Goal: Information Seeking & Learning: Learn about a topic

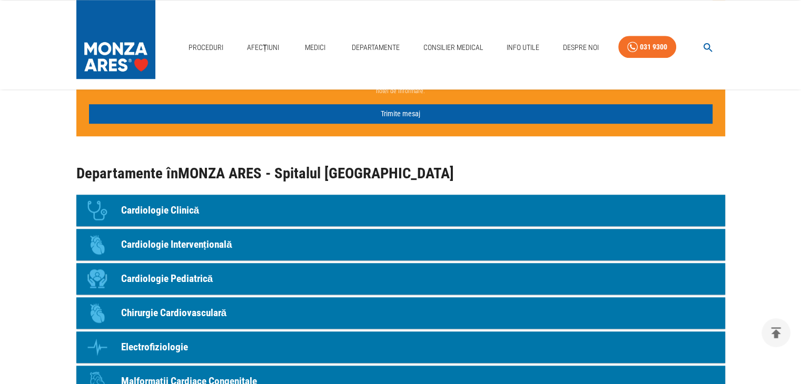
scroll to position [895, 0]
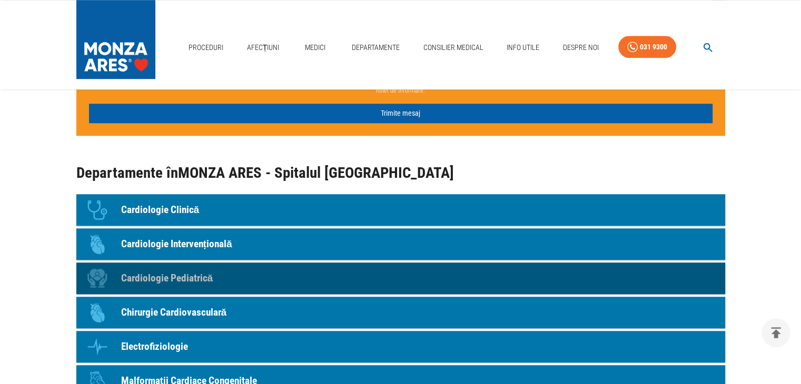
click at [171, 275] on p "Cardiologie Pediatrică" at bounding box center [167, 278] width 92 height 15
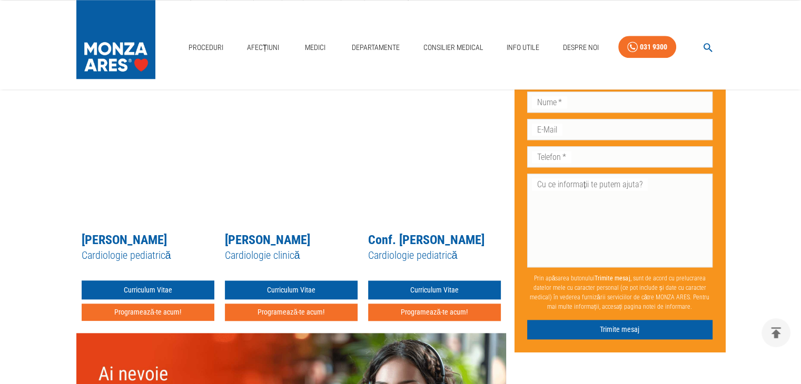
scroll to position [1106, 0]
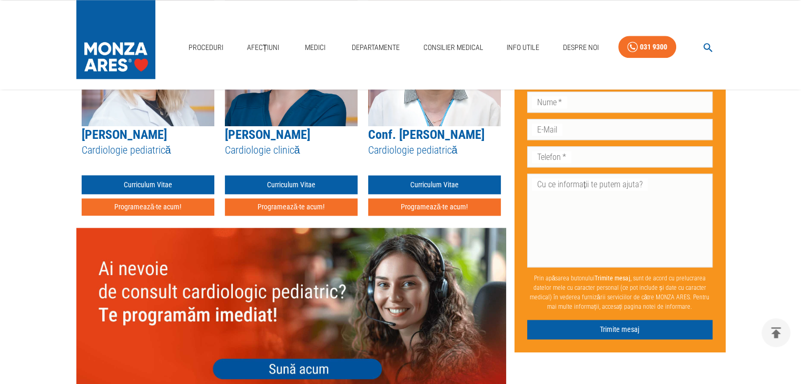
scroll to position [1053, 0]
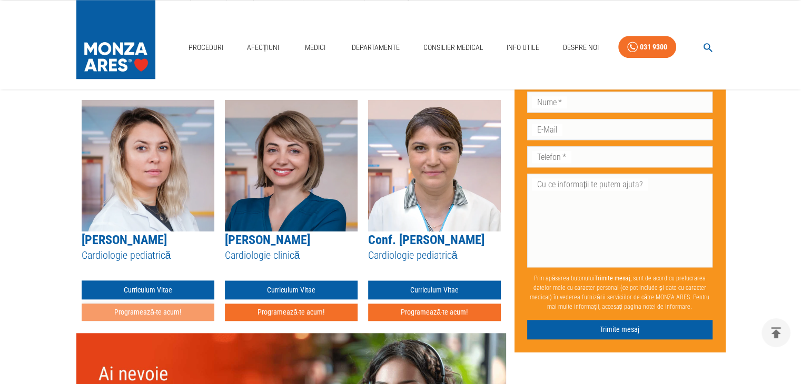
click at [167, 304] on button "Programează-te acum!" at bounding box center [148, 312] width 133 height 17
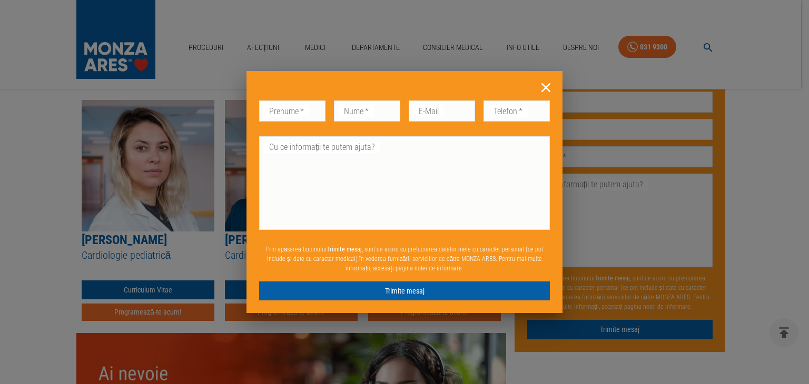
click at [545, 88] on icon at bounding box center [545, 87] width 9 height 9
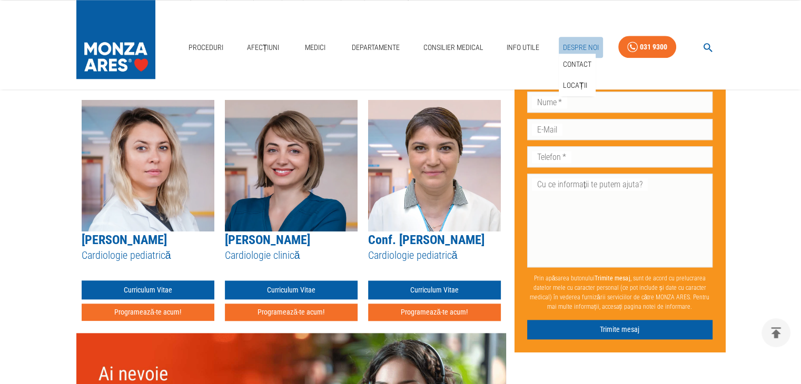
click at [572, 45] on link "Despre Noi" at bounding box center [581, 48] width 44 height 22
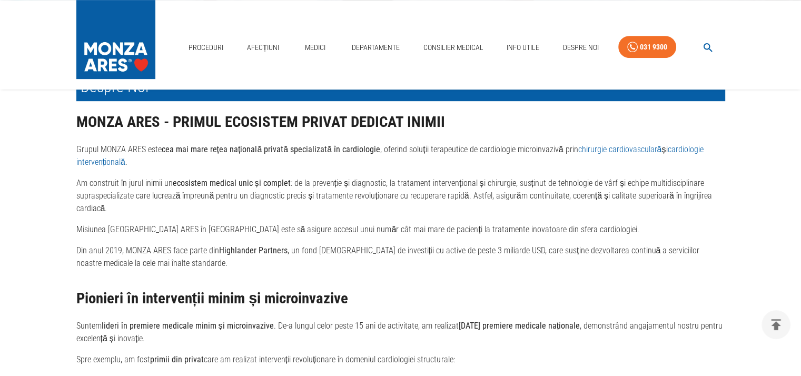
scroll to position [527, 0]
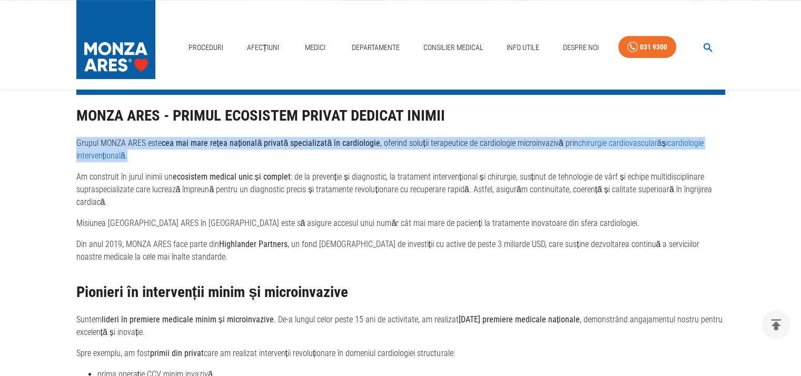
drag, startPoint x: 73, startPoint y: 146, endPoint x: 156, endPoint y: 161, distance: 85.0
copy p "Grupul MONZA ARES este cea mai mare rețea națională privată specializată în car…"
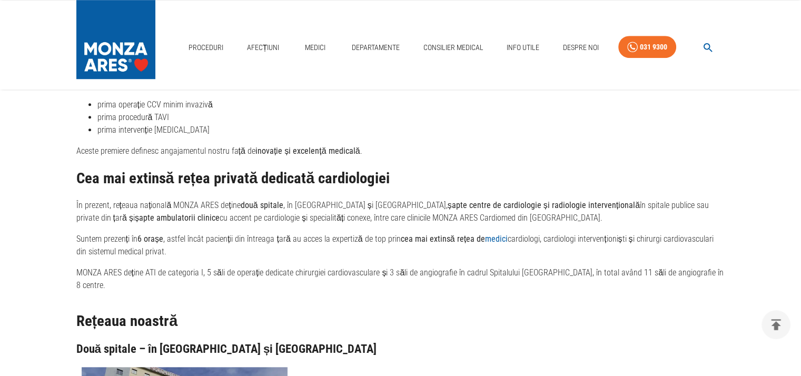
scroll to position [790, 0]
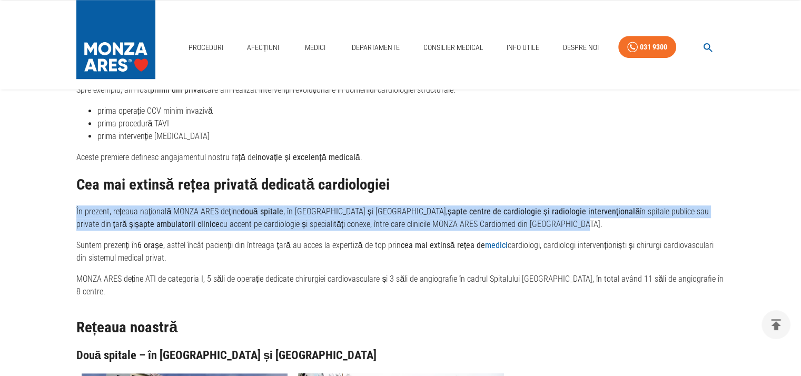
drag, startPoint x: 503, startPoint y: 232, endPoint x: 73, endPoint y: 215, distance: 430.5
copy p "În prezent, rețeaua națională MONZA ARES deține două spitale , în [GEOGRAPHIC_D…"
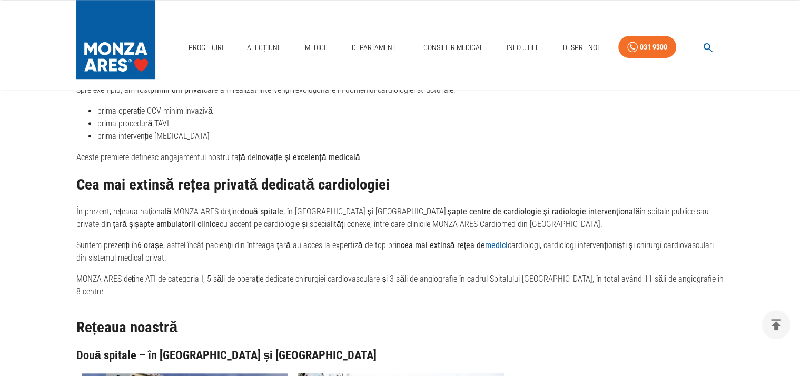
click at [181, 271] on div "Pionieri în intervenții minim și microinvazive Suntem lideri în premiere medica…" at bounding box center [400, 159] width 649 height 277
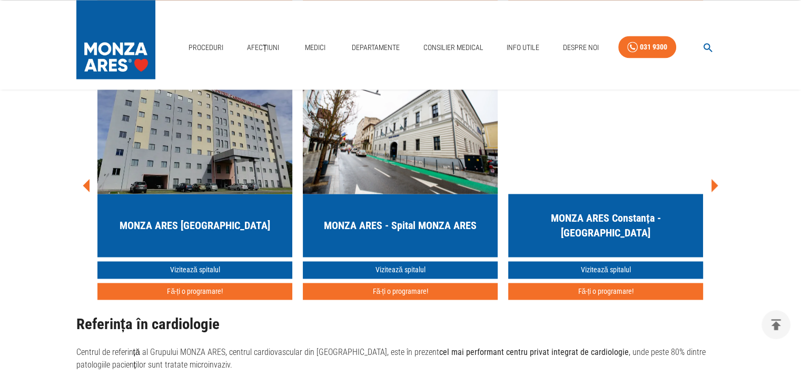
scroll to position [1685, 0]
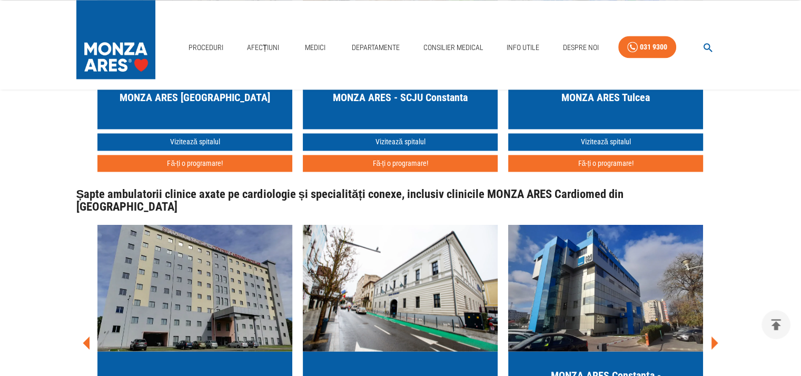
scroll to position [1474, 0]
